Goal: Find specific page/section: Find specific page/section

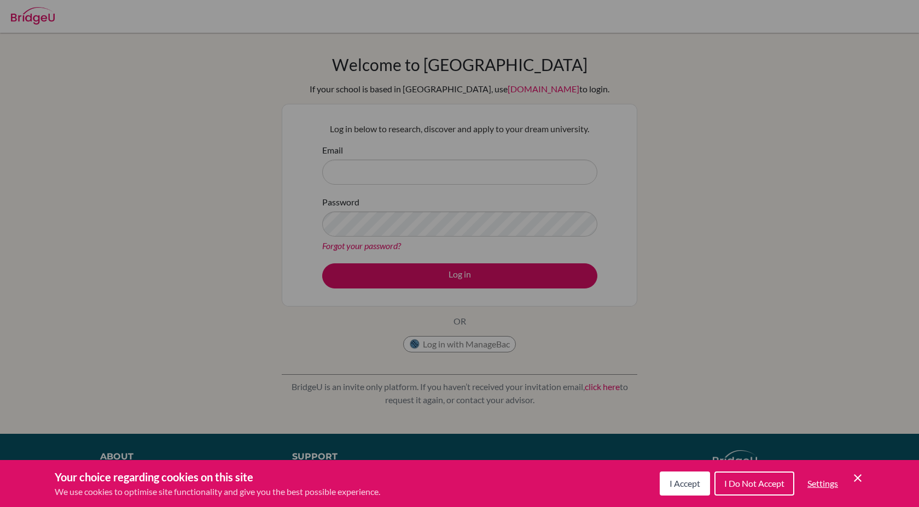
click at [433, 174] on div "Cookie Preferences" at bounding box center [459, 253] width 919 height 507
click at [685, 488] on span "I Accept" at bounding box center [684, 483] width 31 height 10
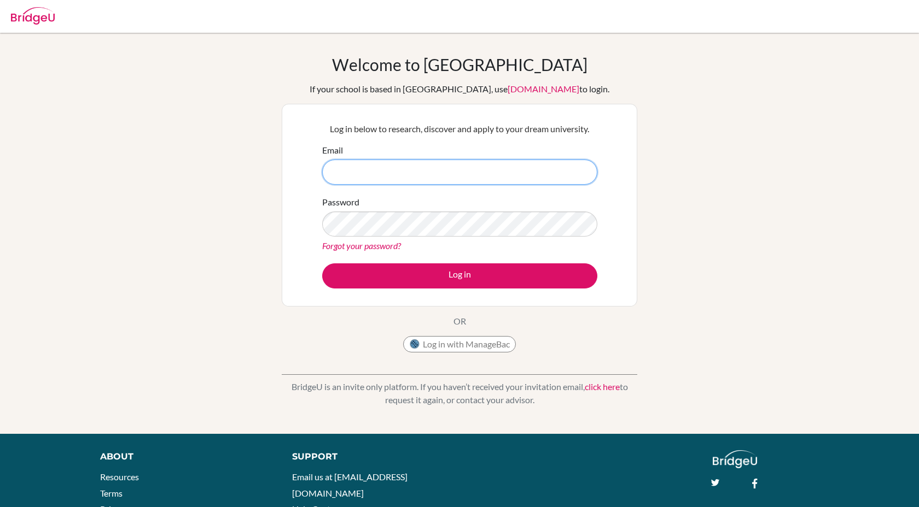
click at [422, 183] on input "Email" at bounding box center [459, 172] width 275 height 25
type input "[EMAIL_ADDRESS][DOMAIN_NAME]"
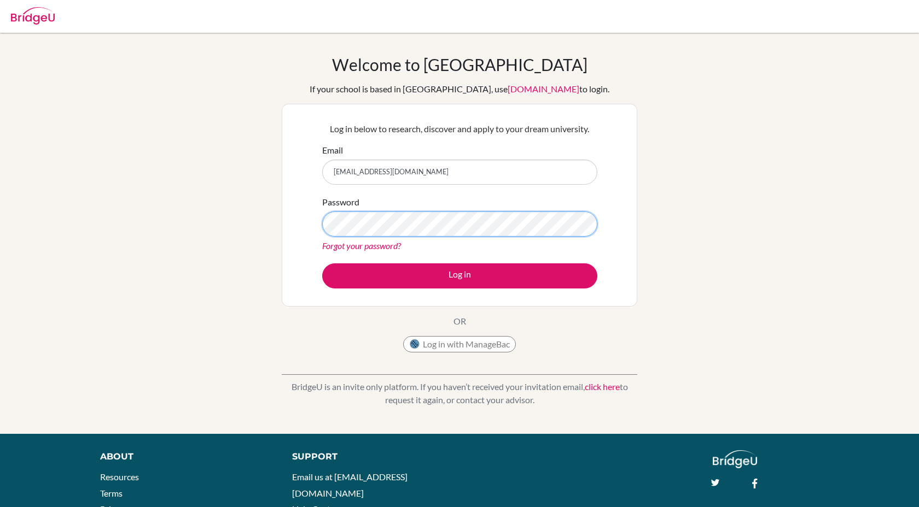
click at [322, 264] on button "Log in" at bounding box center [459, 276] width 275 height 25
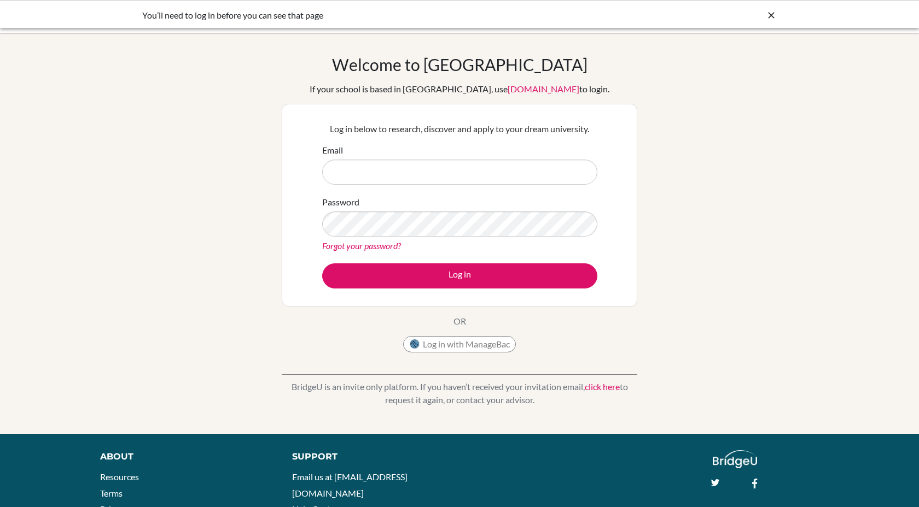
click at [358, 165] on input "Email" at bounding box center [459, 172] width 275 height 25
type input "[EMAIL_ADDRESS][DOMAIN_NAME]"
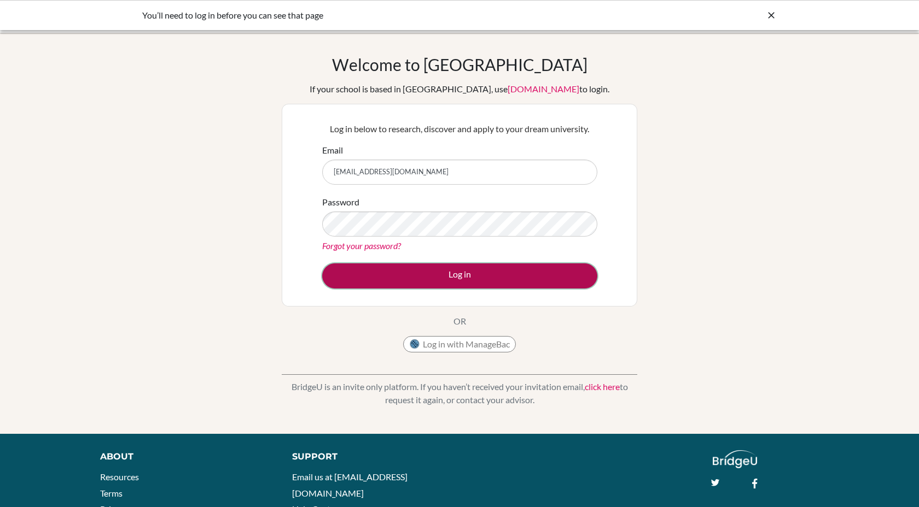
click at [463, 277] on button "Log in" at bounding box center [459, 276] width 275 height 25
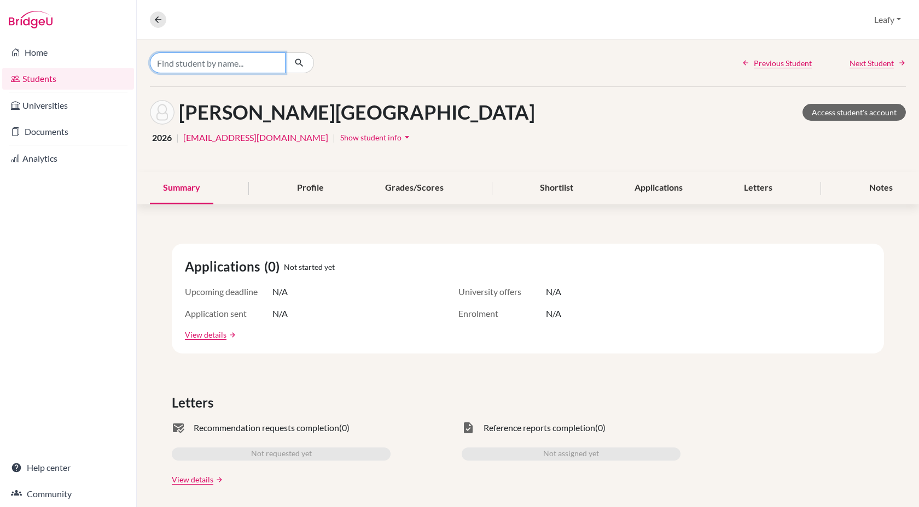
click at [203, 56] on input "Find student by name..." at bounding box center [218, 62] width 136 height 21
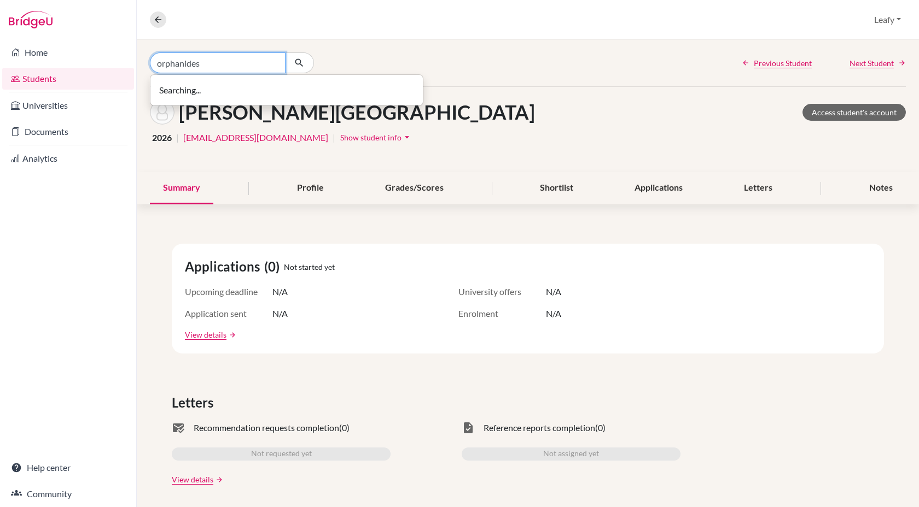
type input "orphanides"
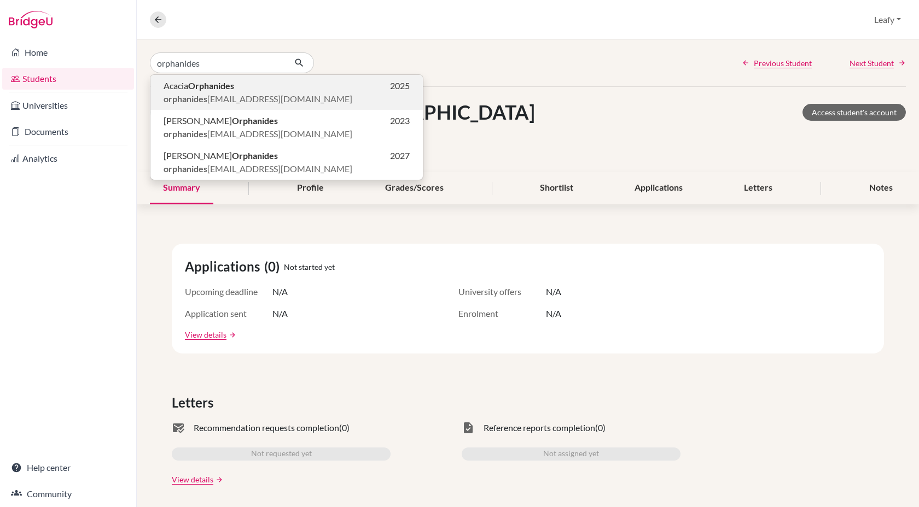
click at [228, 97] on span "orphanides a20@phg.co.zw" at bounding box center [257, 98] width 189 height 13
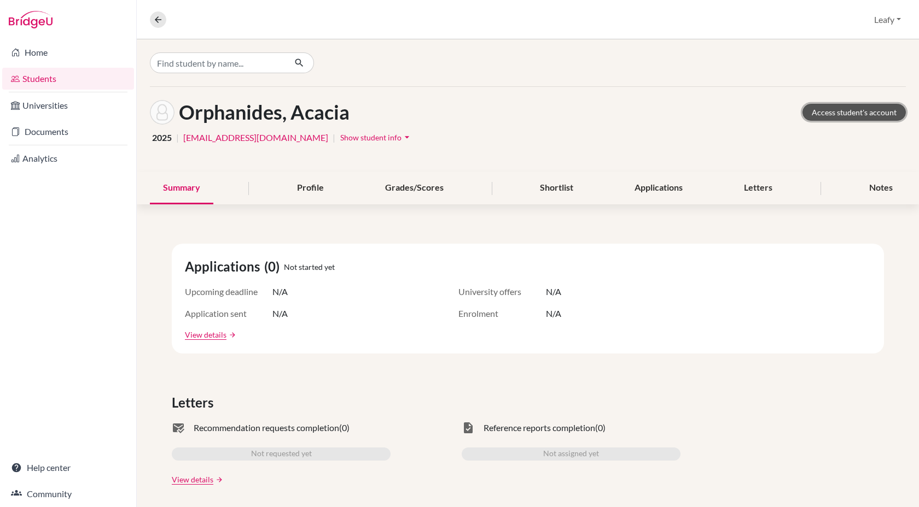
click at [841, 110] on link "Access student's account" at bounding box center [853, 112] width 103 height 17
